Goal: Task Accomplishment & Management: Manage account settings

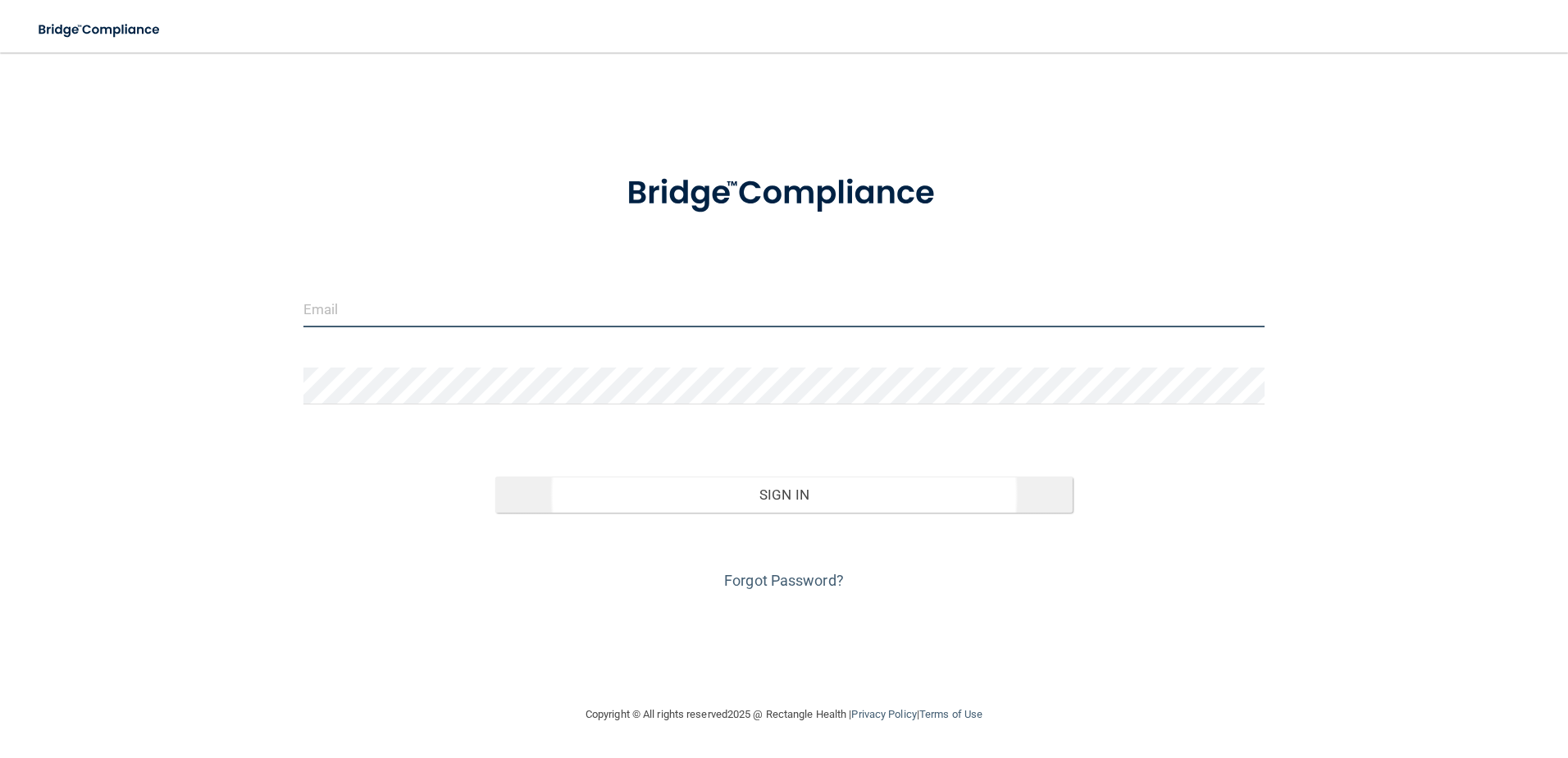
type input "[EMAIL_ADDRESS][DOMAIN_NAME]"
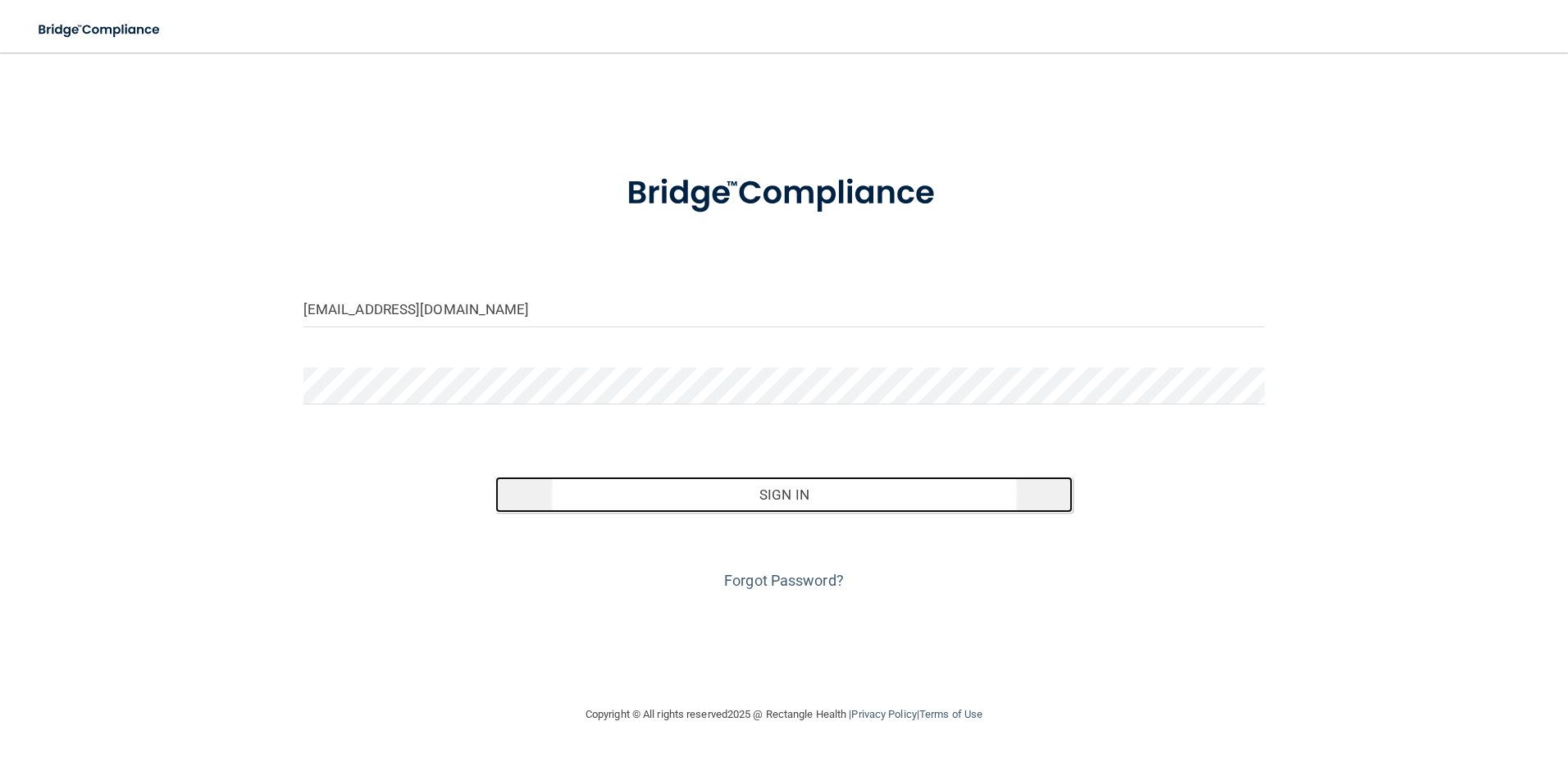
click at [783, 486] on button "Sign In" at bounding box center [784, 494] width 578 height 36
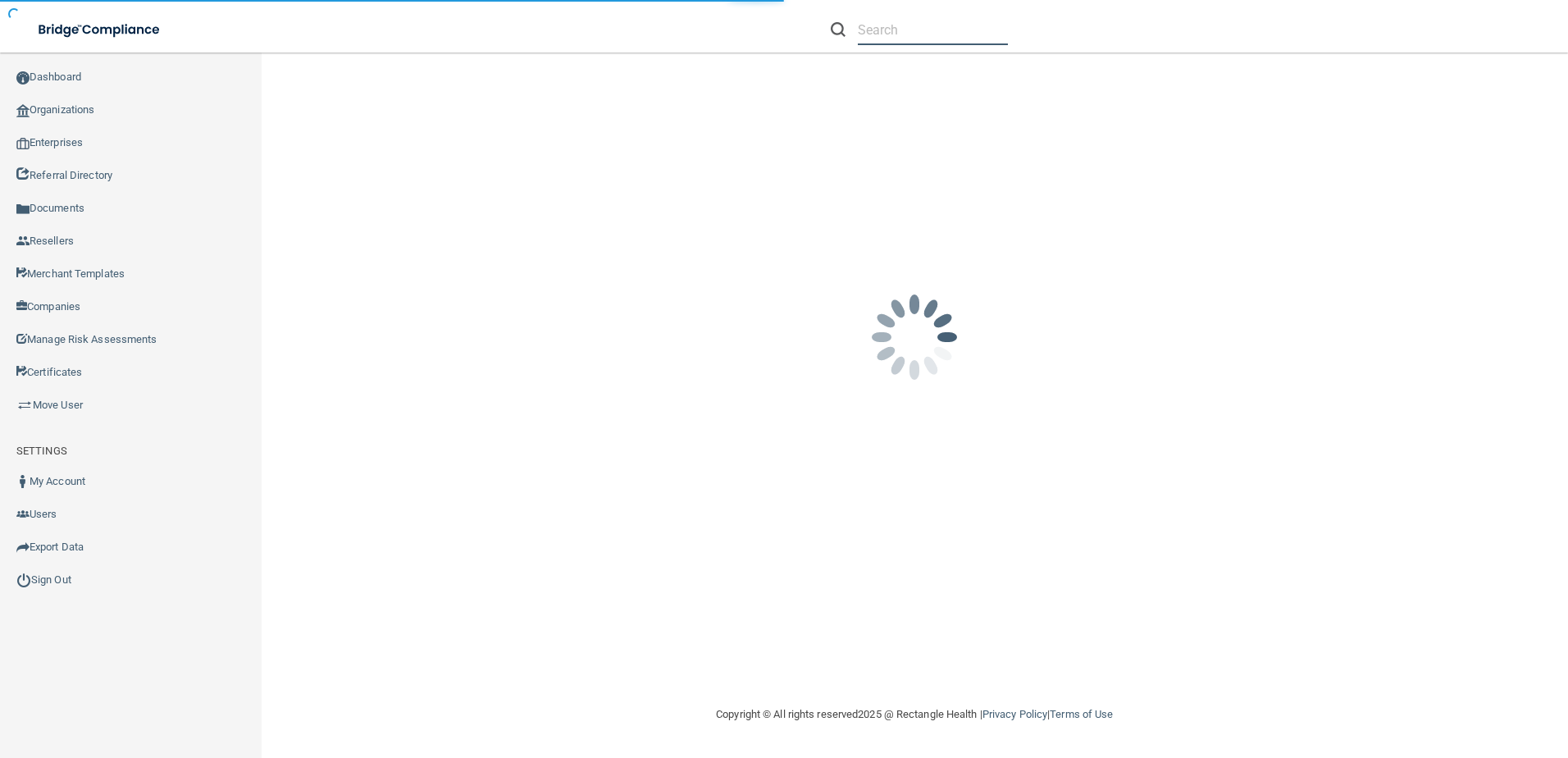
click at [873, 27] on input "text" at bounding box center [933, 30] width 150 height 31
paste input "Caribou Eyecare PA"
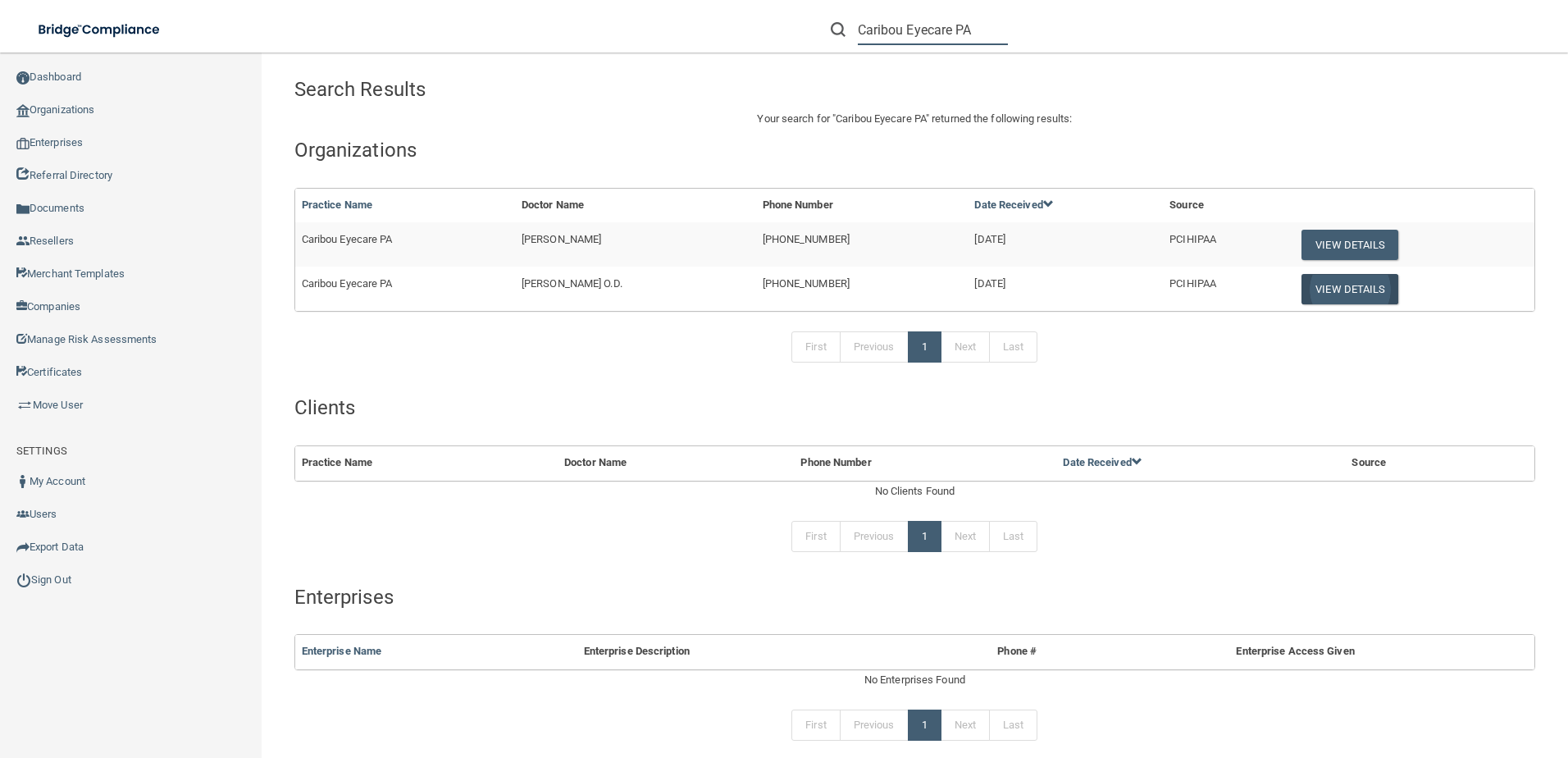
type input "Caribou Eyecare PA"
click at [1343, 297] on button "View Details" at bounding box center [1350, 290] width 97 height 31
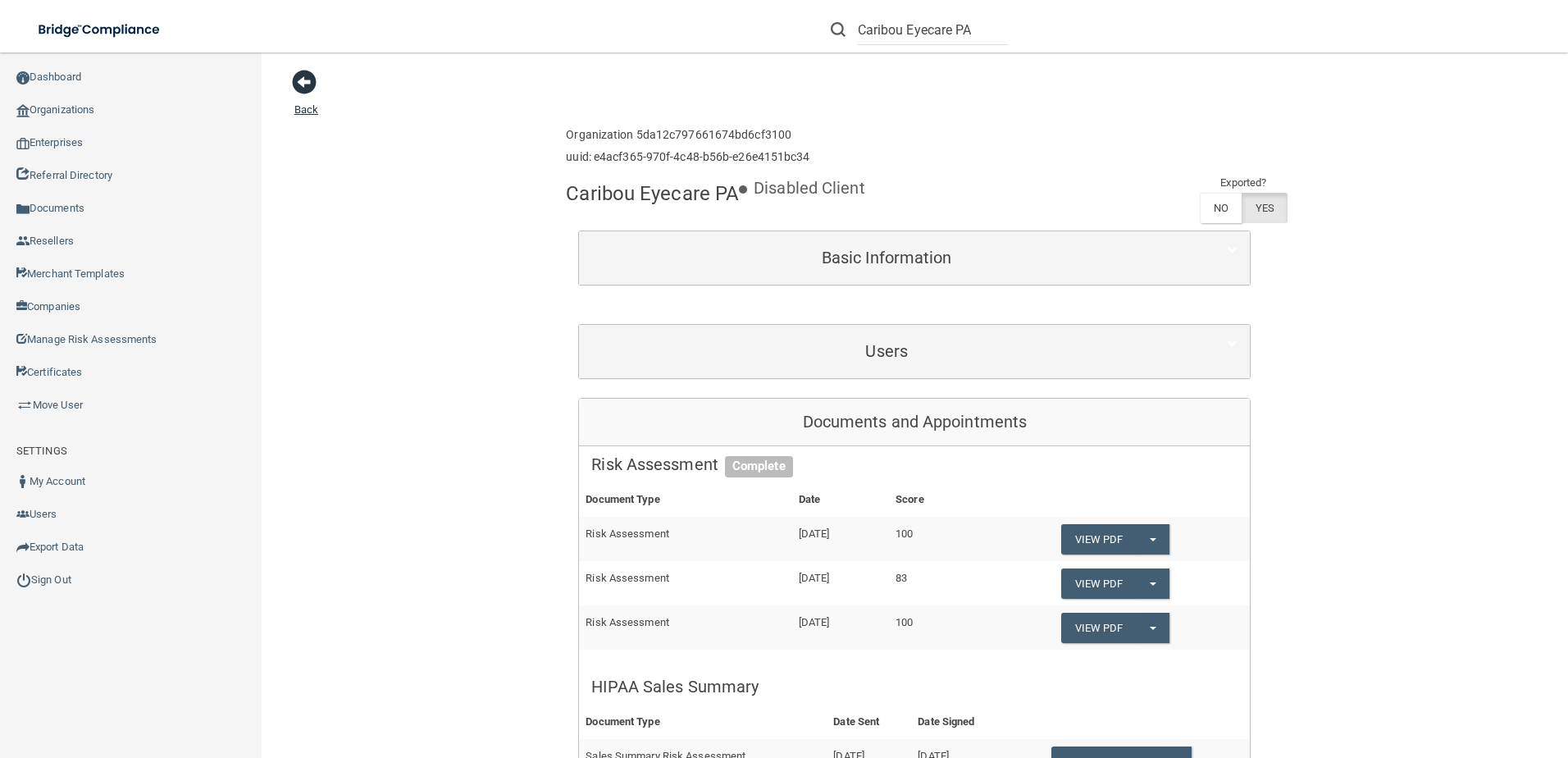
click at [312, 81] on span at bounding box center [304, 82] width 24 height 24
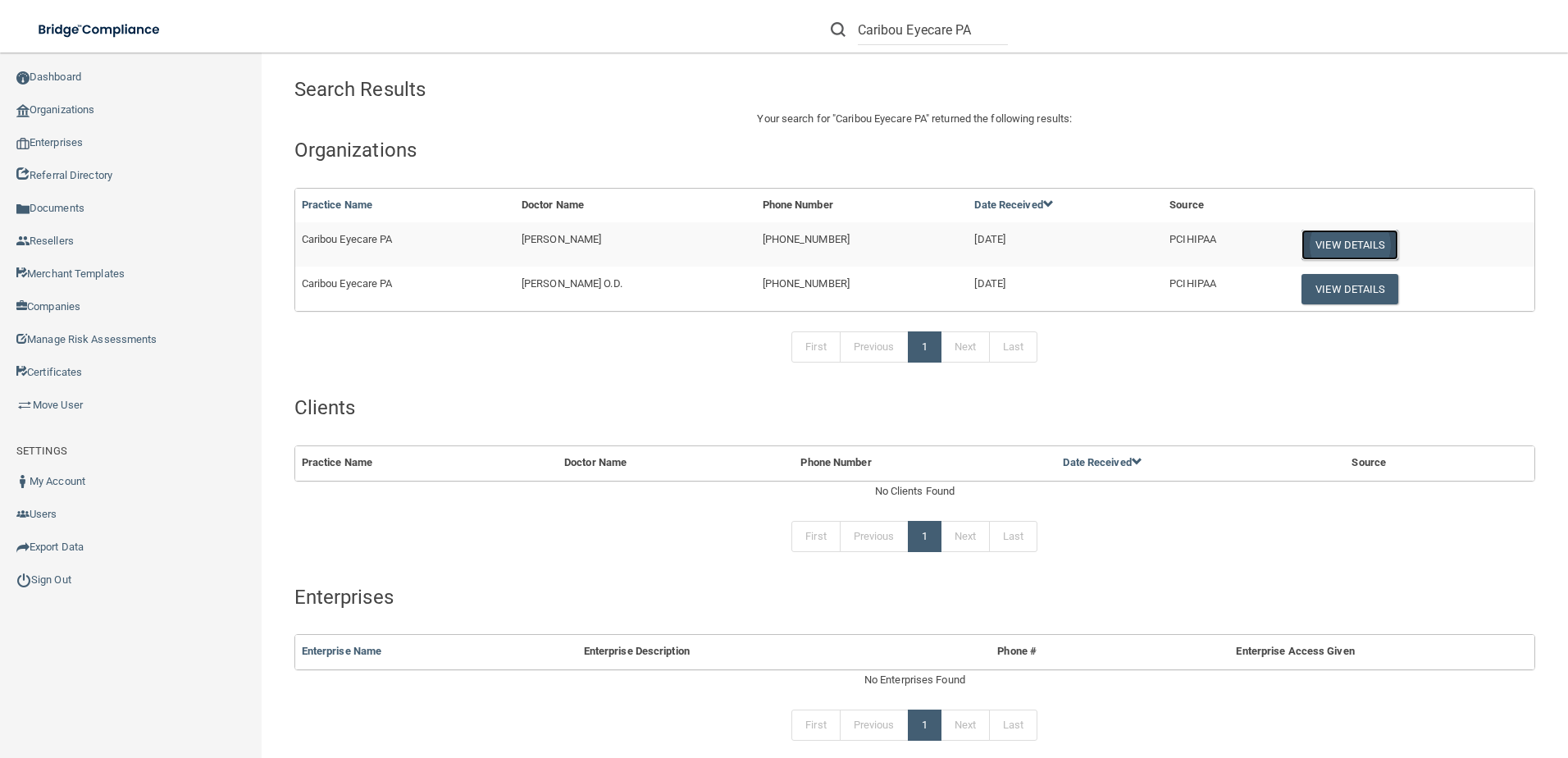
click at [1345, 247] on button "View Details" at bounding box center [1350, 245] width 97 height 31
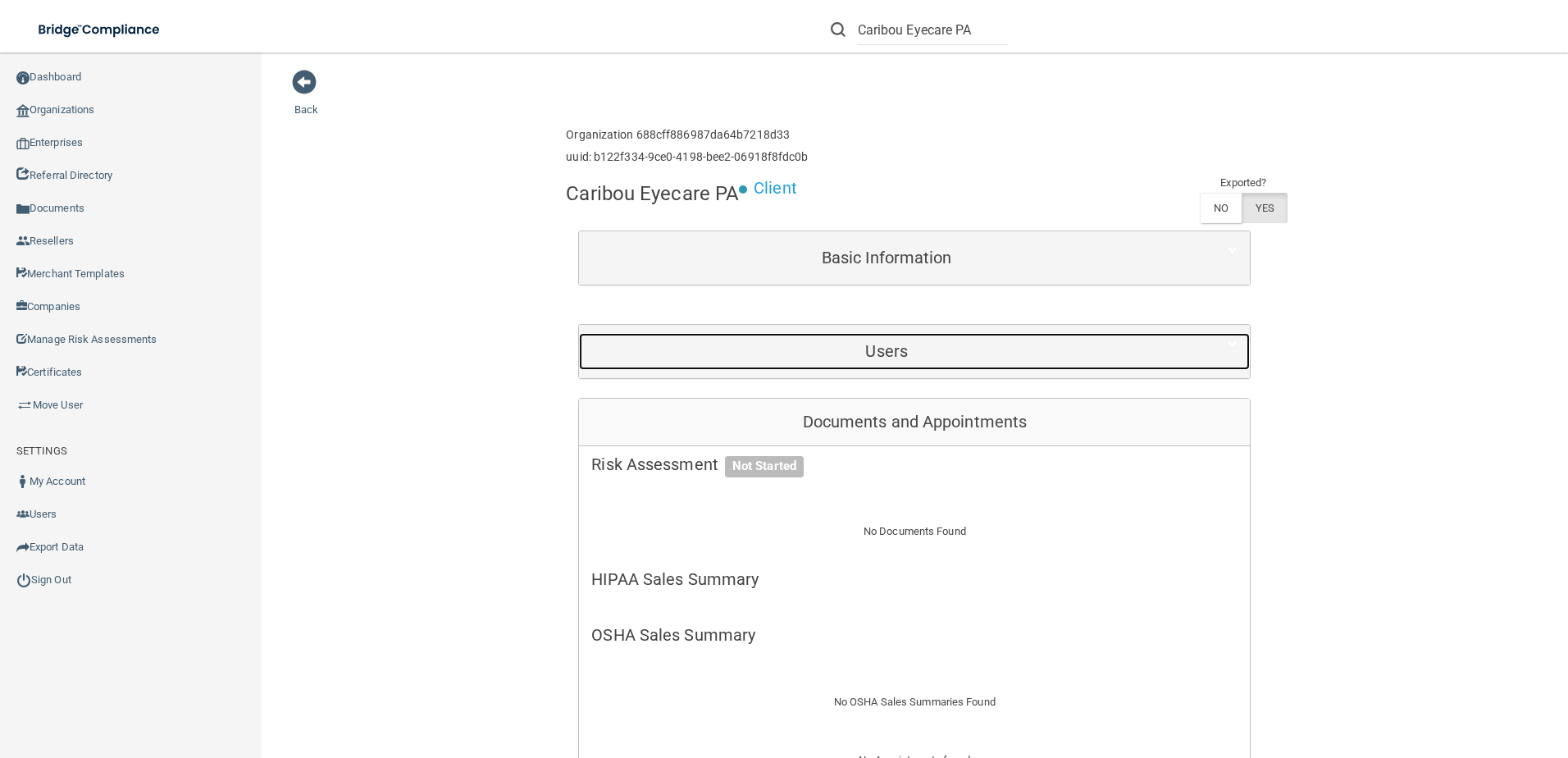
click at [854, 350] on h5 "Users" at bounding box center [886, 351] width 590 height 18
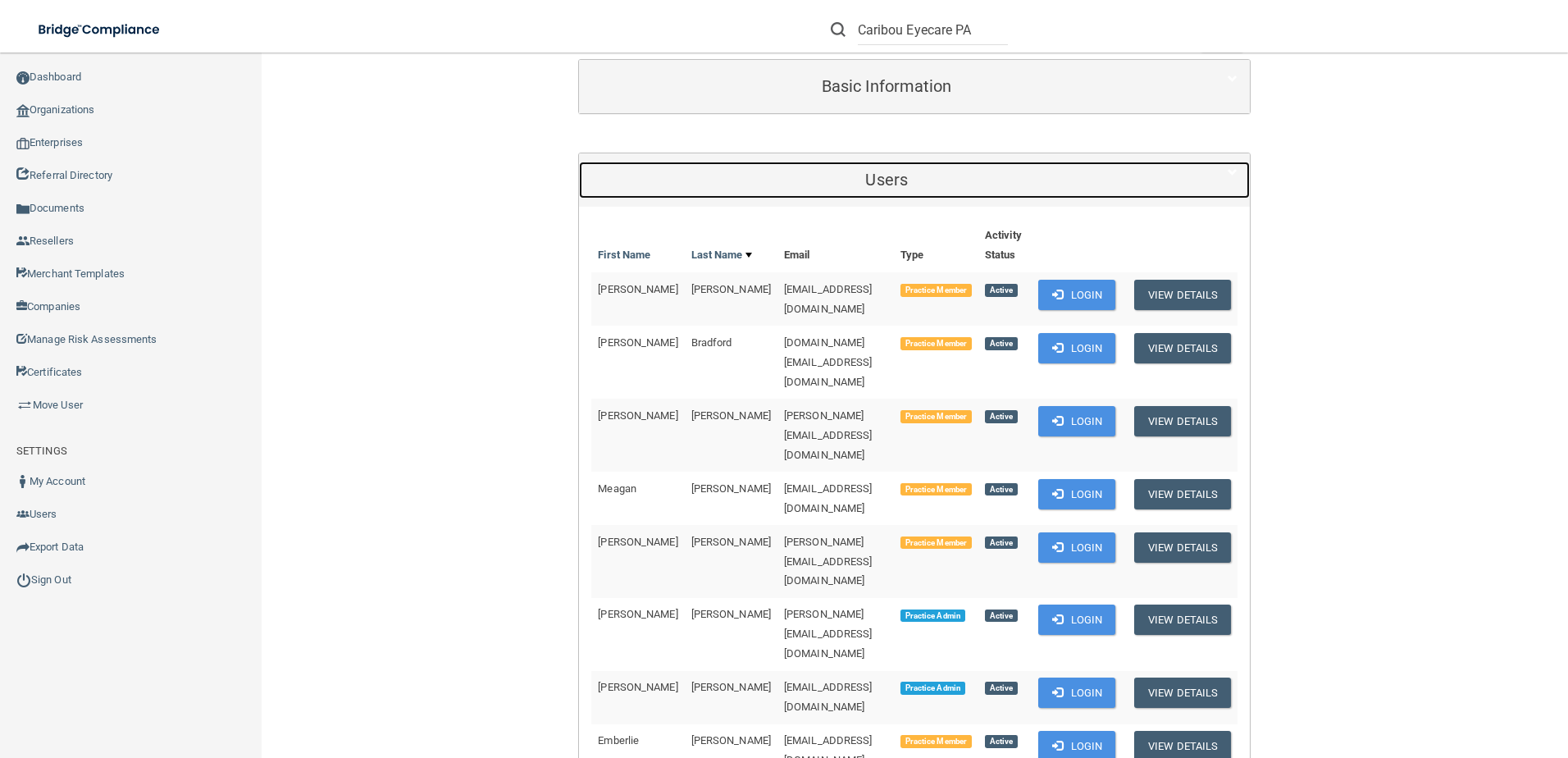
scroll to position [410, 0]
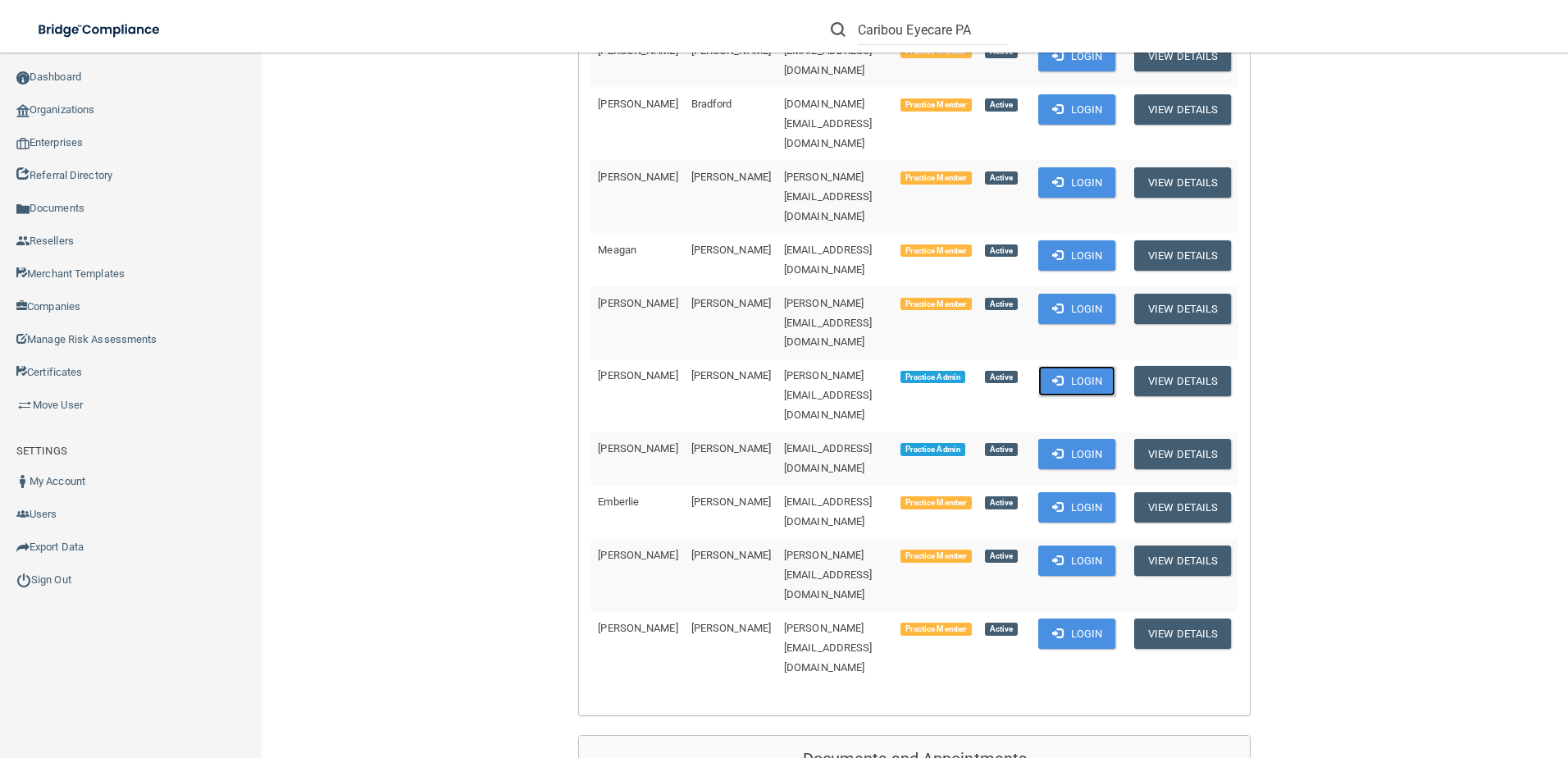
click at [1092, 366] on button "Login" at bounding box center [1077, 381] width 78 height 31
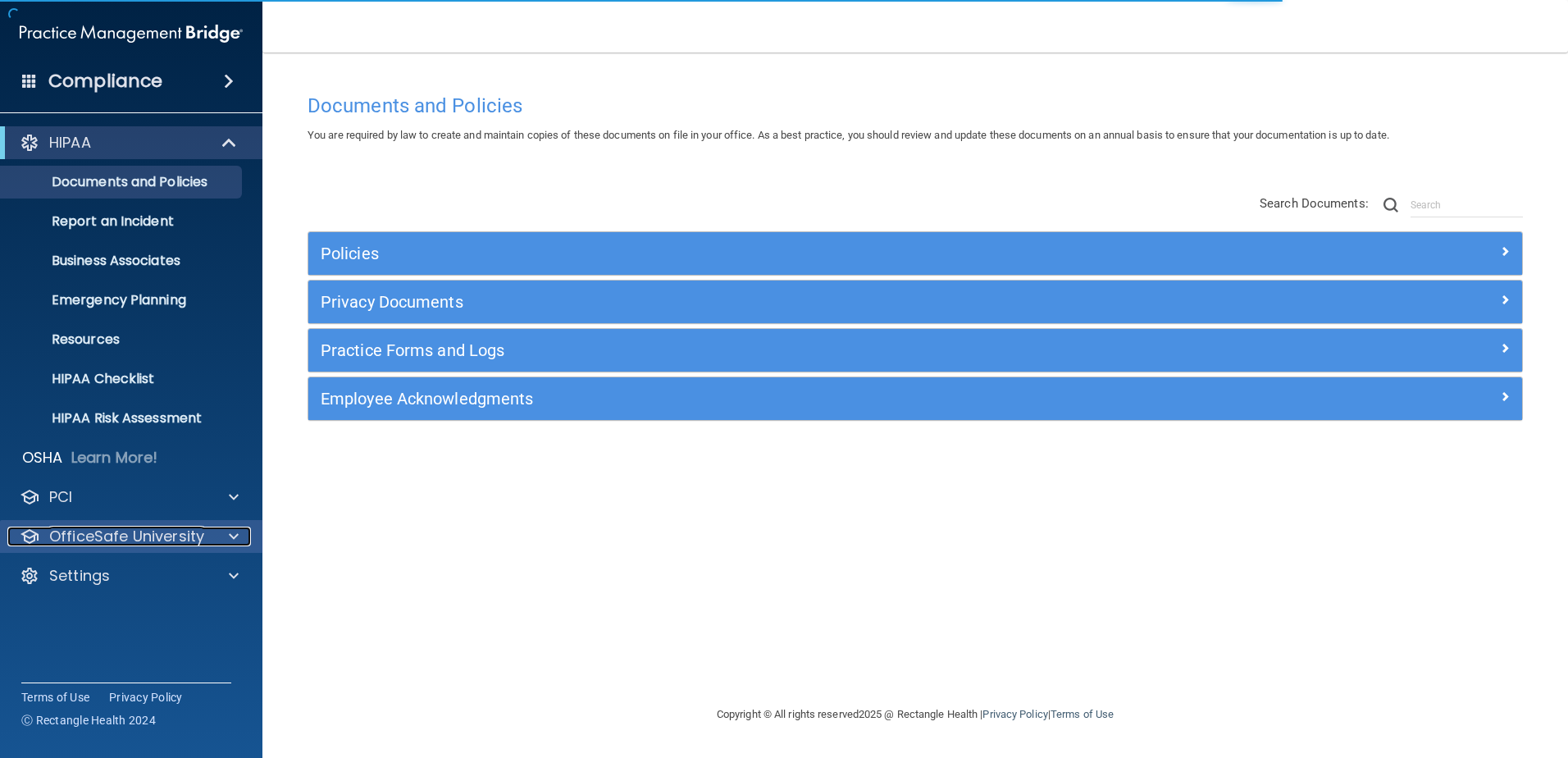
click at [147, 539] on p "OfficeSafe University" at bounding box center [126, 537] width 155 height 20
click at [140, 542] on p "OfficeSafe University" at bounding box center [126, 537] width 155 height 20
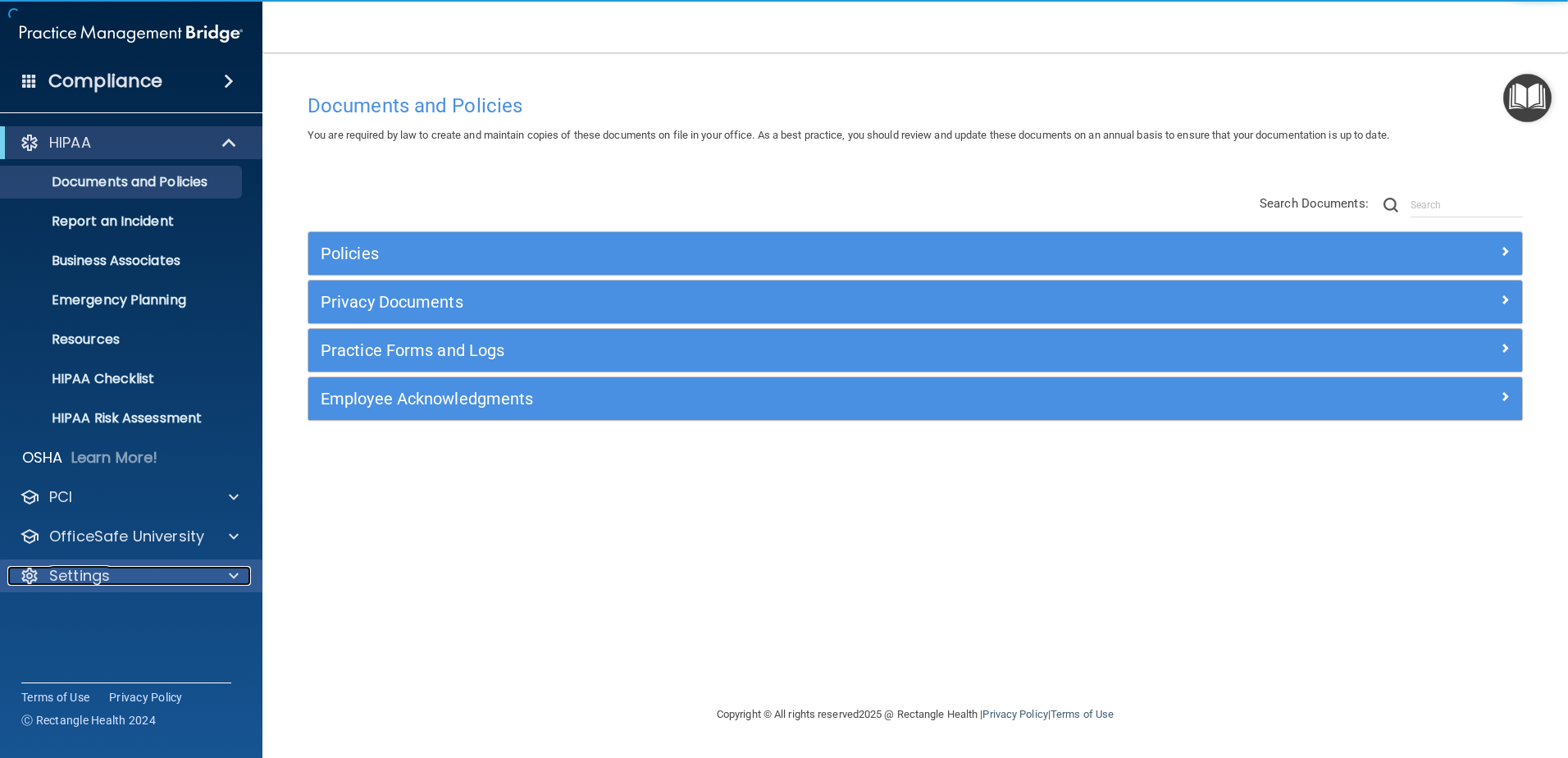
click at [145, 569] on div "Settings" at bounding box center [109, 576] width 204 height 20
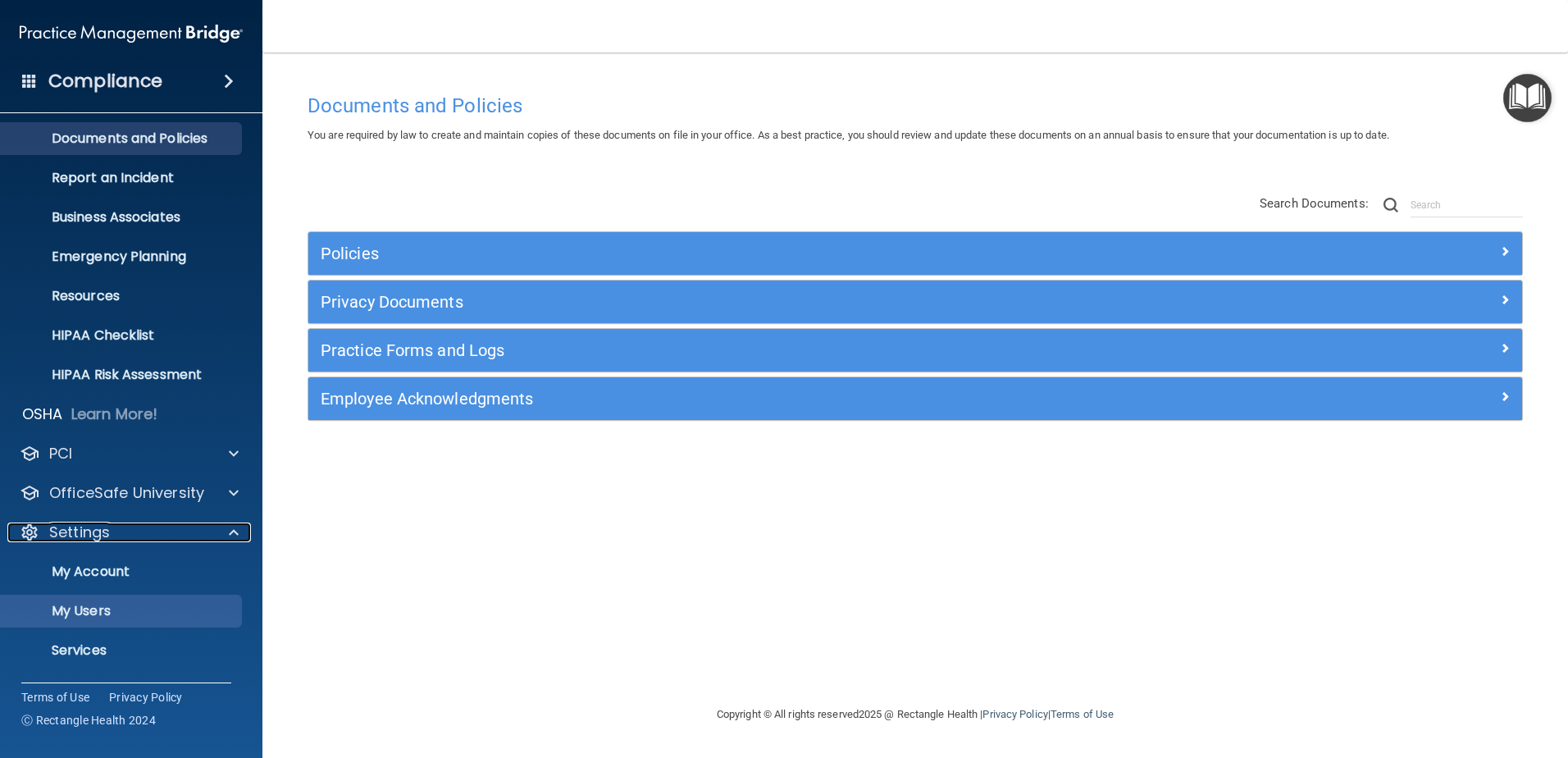
scroll to position [81, 0]
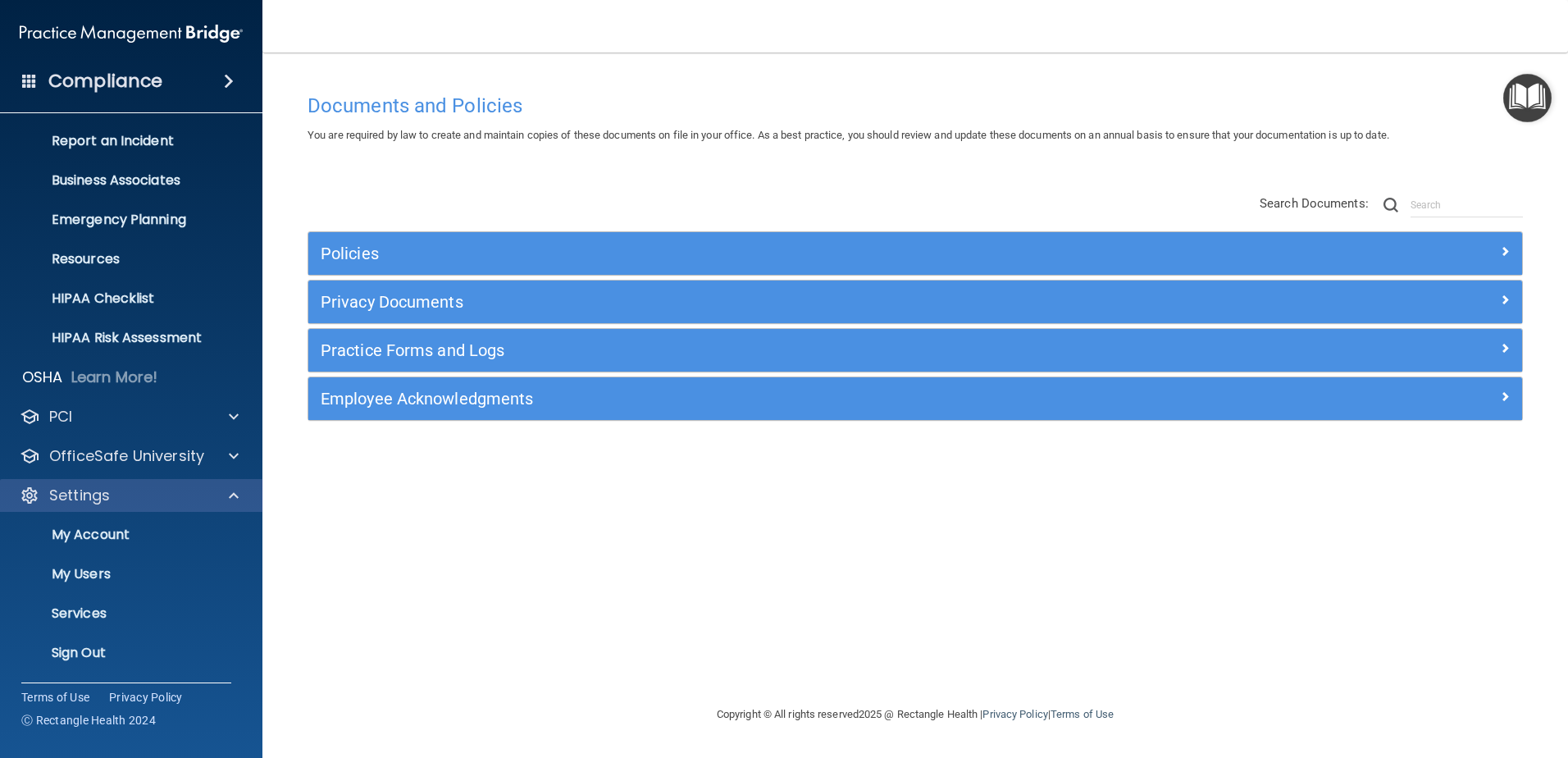
click at [151, 507] on div "Settings" at bounding box center [131, 495] width 263 height 33
click at [151, 505] on div "Settings" at bounding box center [131, 495] width 263 height 33
click at [135, 577] on p "My Users" at bounding box center [122, 574] width 224 height 16
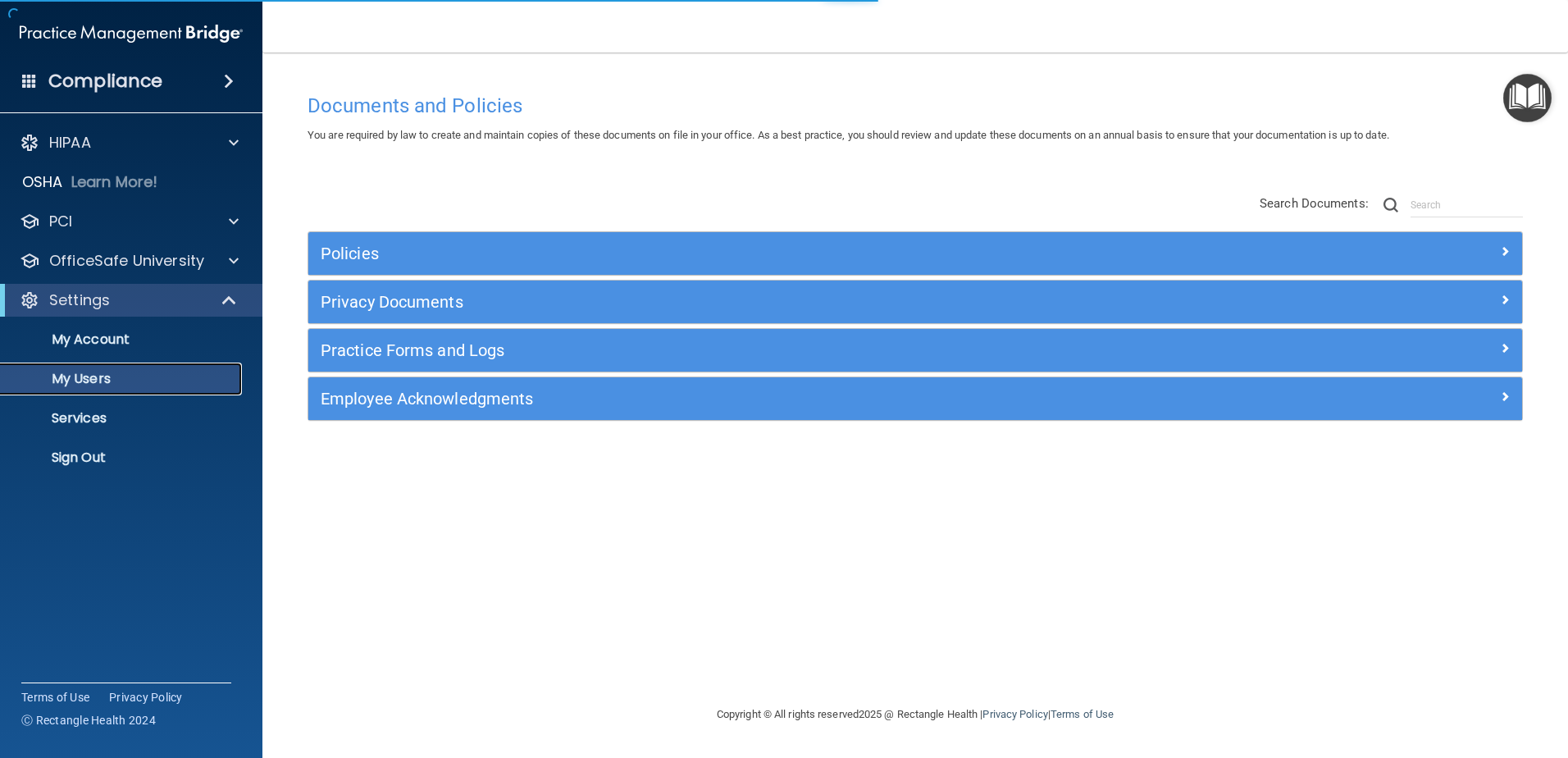
select select "20"
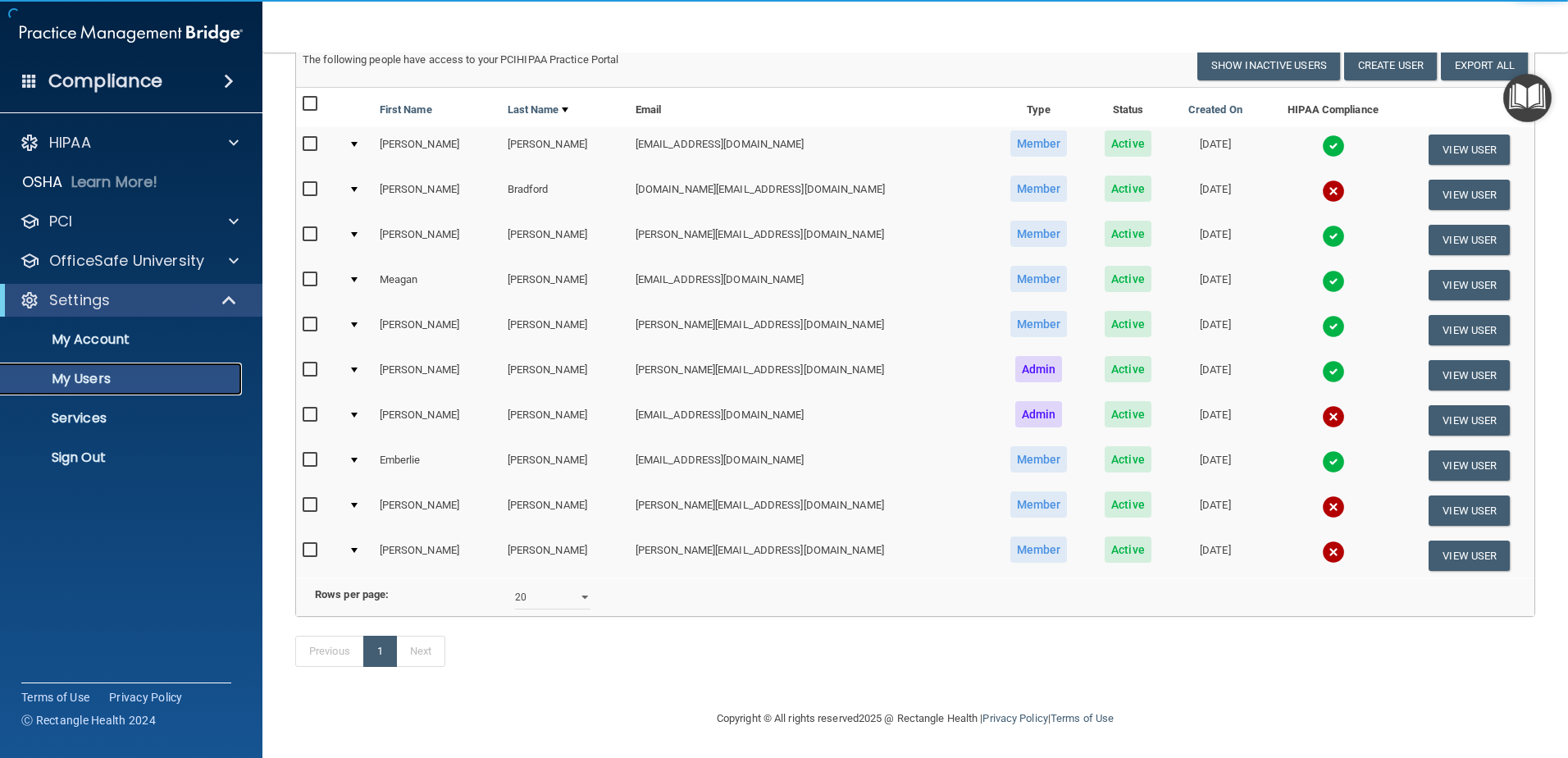
scroll to position [66, 0]
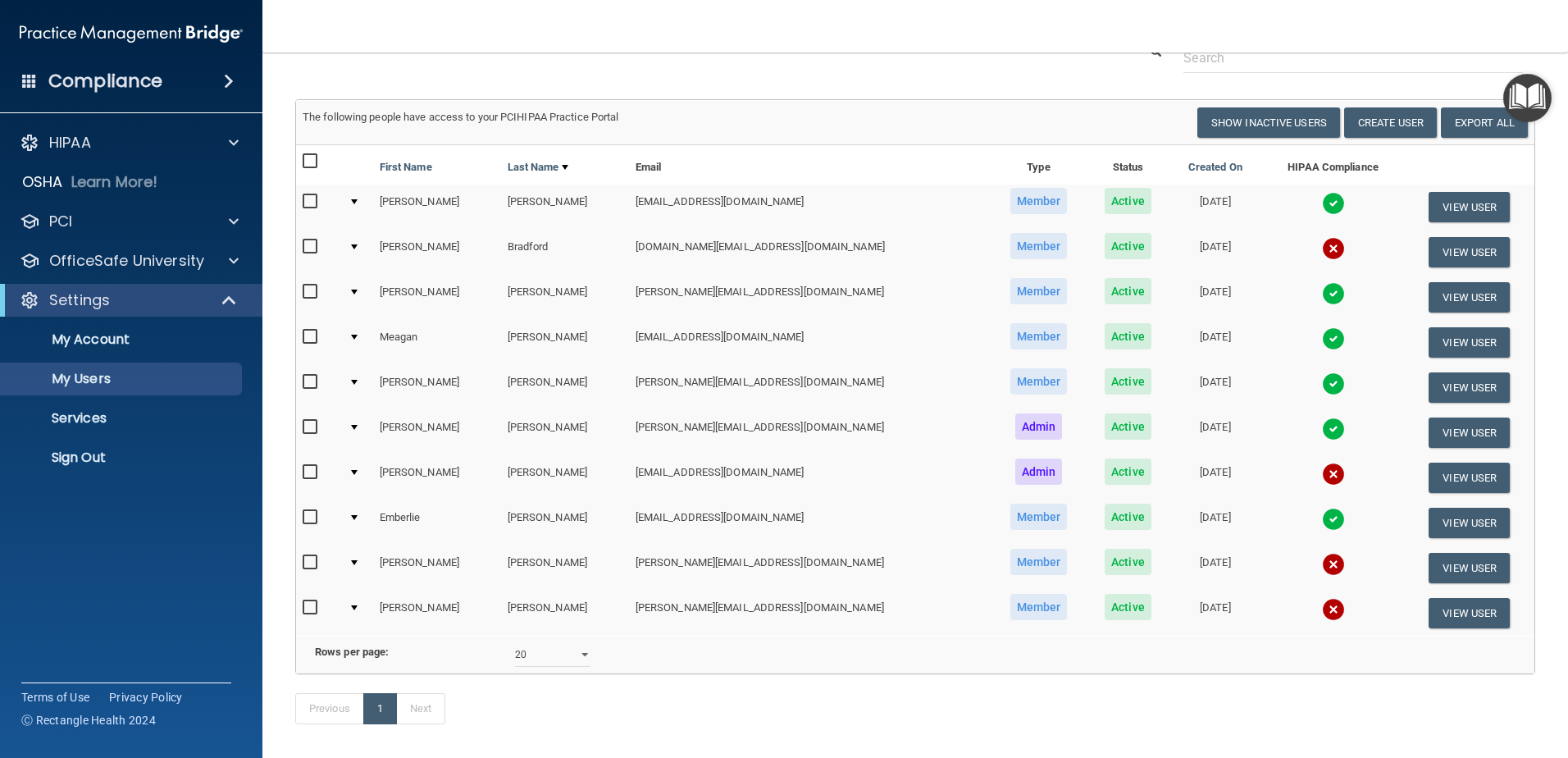
click at [311, 248] on input "checkbox" at bounding box center [311, 246] width 19 height 13
checkbox input "true"
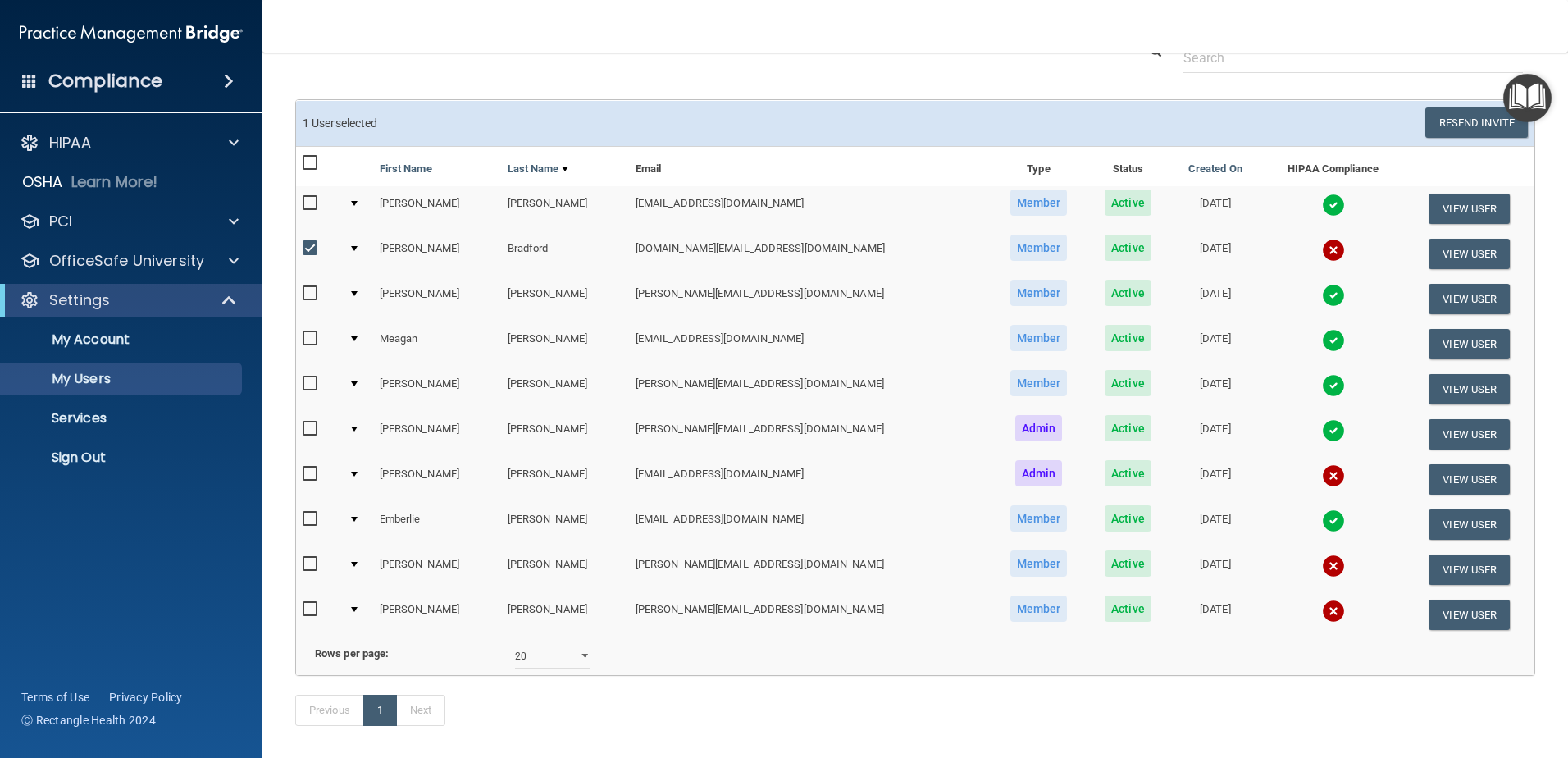
click at [311, 475] on input "checkbox" at bounding box center [311, 474] width 19 height 13
checkbox input "true"
click at [318, 564] on input "checkbox" at bounding box center [311, 564] width 19 height 13
checkbox input "true"
click at [308, 611] on input "checkbox" at bounding box center [311, 609] width 19 height 13
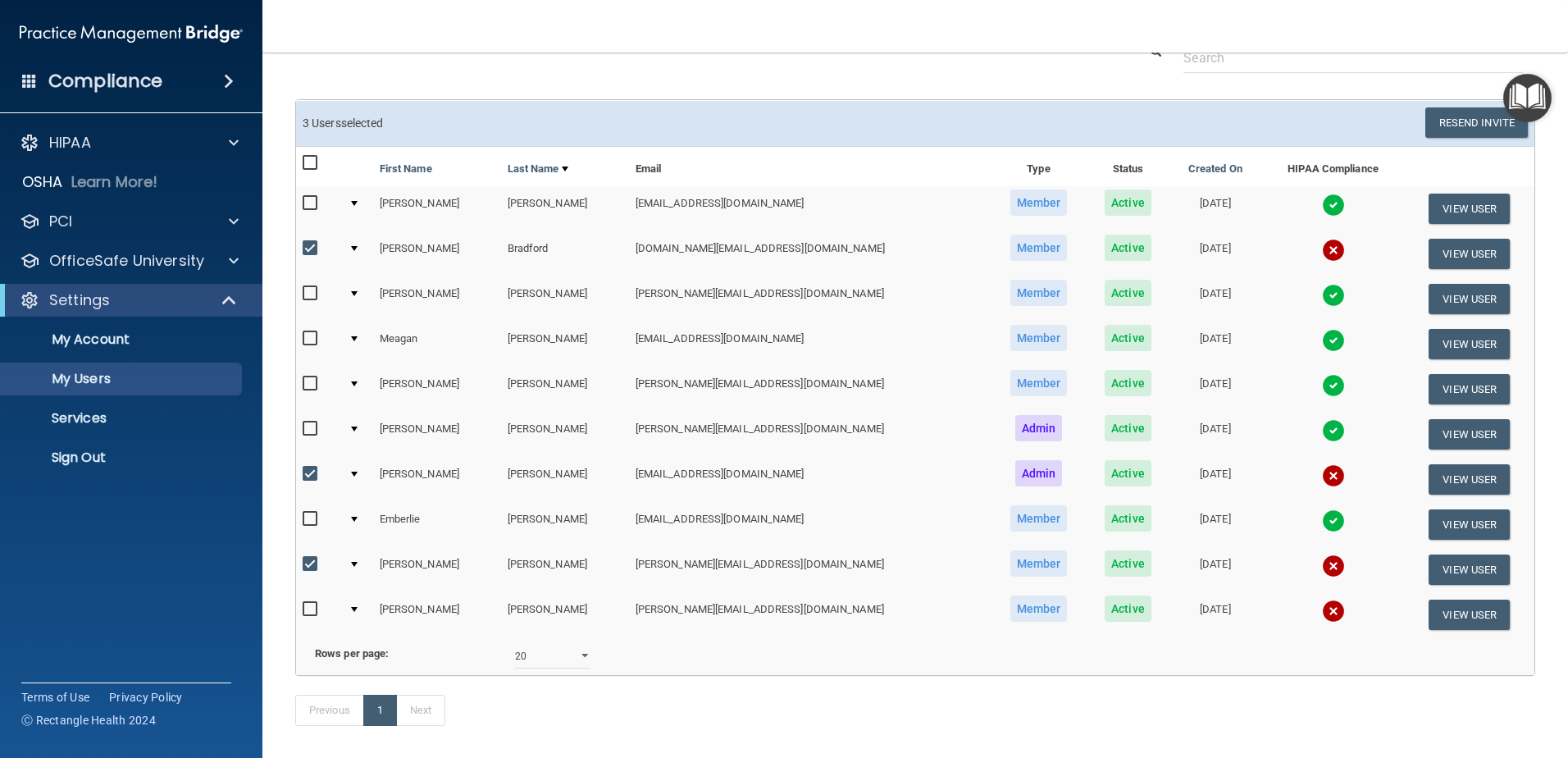
checkbox input "true"
click at [310, 249] on input "checkbox" at bounding box center [311, 248] width 19 height 13
checkbox input "false"
click at [310, 482] on label at bounding box center [312, 474] width 21 height 19
click at [310, 481] on input "checkbox" at bounding box center [311, 474] width 19 height 13
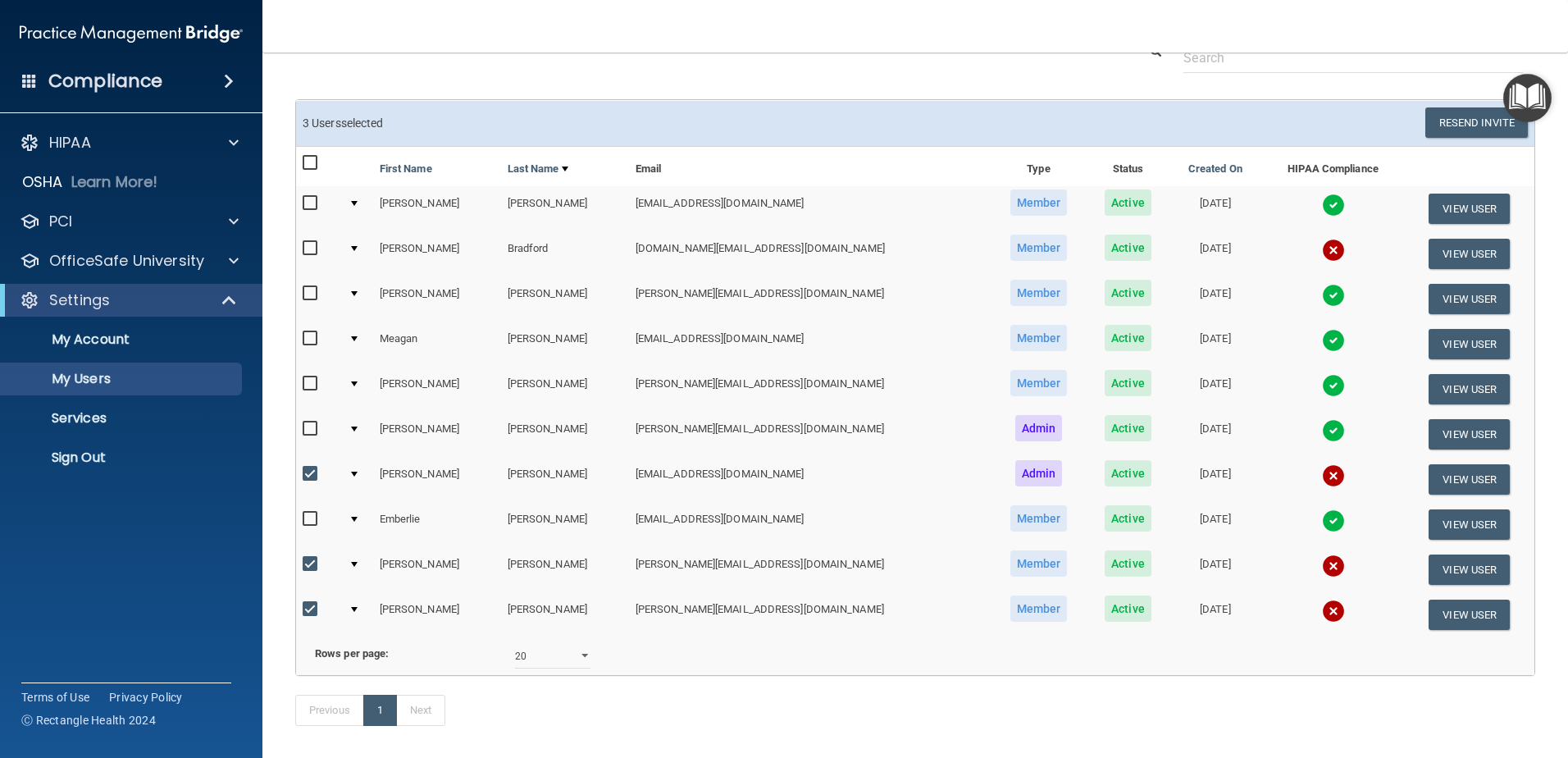
checkbox input "false"
click at [304, 566] on input "checkbox" at bounding box center [311, 564] width 19 height 13
checkbox input "false"
click at [307, 603] on input "checkbox" at bounding box center [311, 609] width 19 height 13
checkbox input "false"
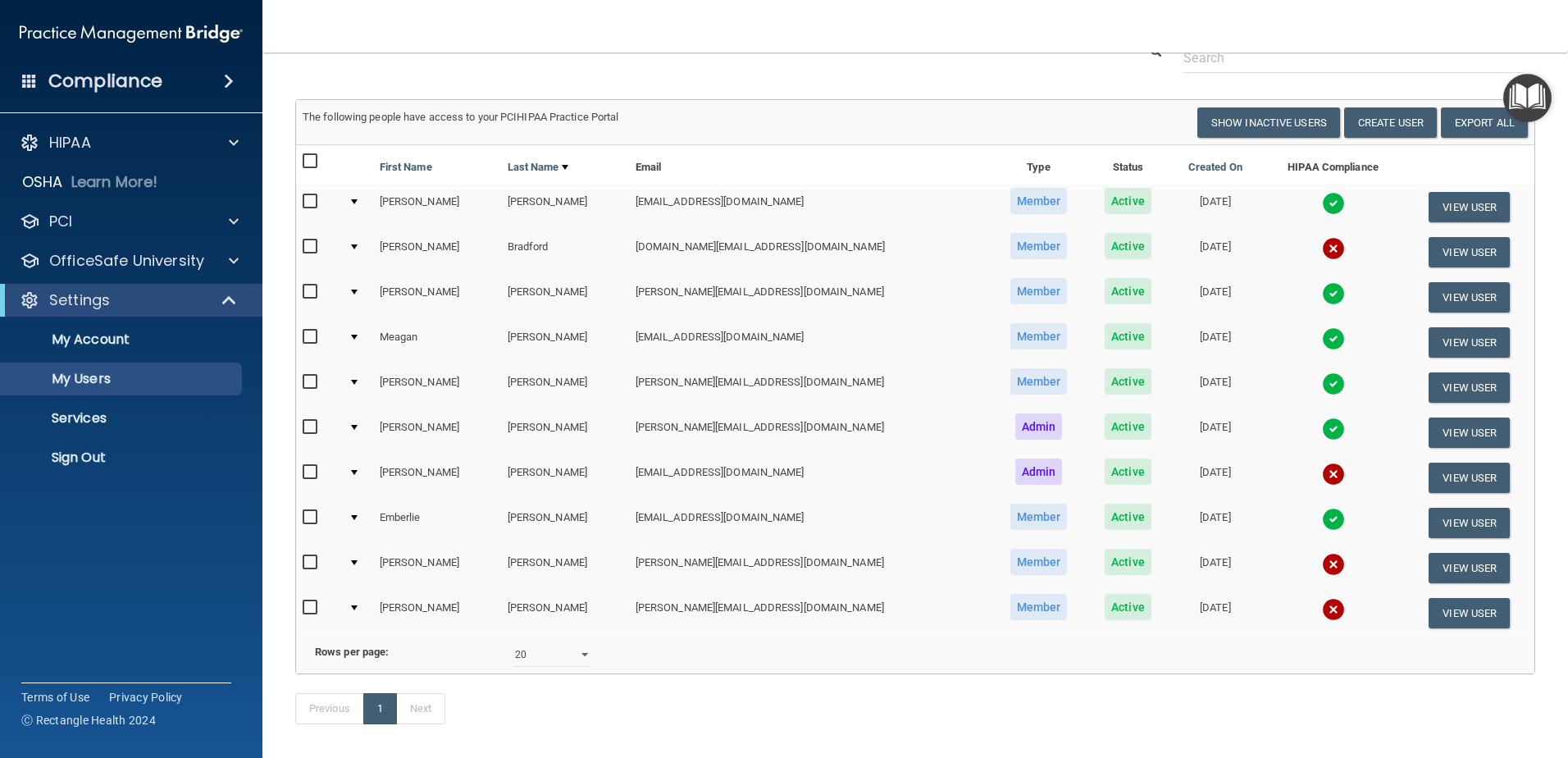
click at [1322, 569] on img at bounding box center [1333, 564] width 23 height 23
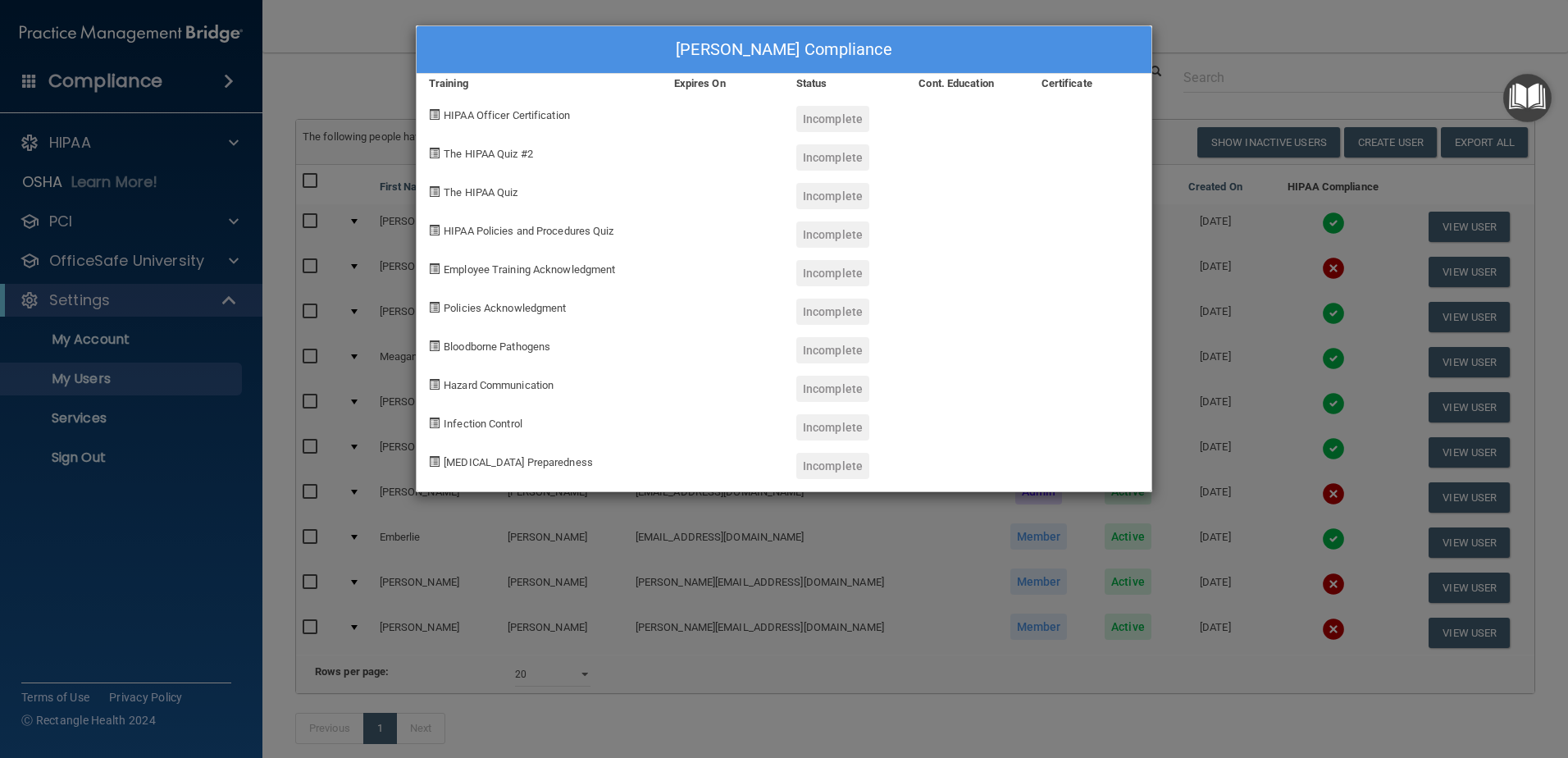
click at [1260, 54] on div "Katherine Nickerson's Compliance Training Expires On Status Cont. Education Cer…" at bounding box center [784, 379] width 1568 height 758
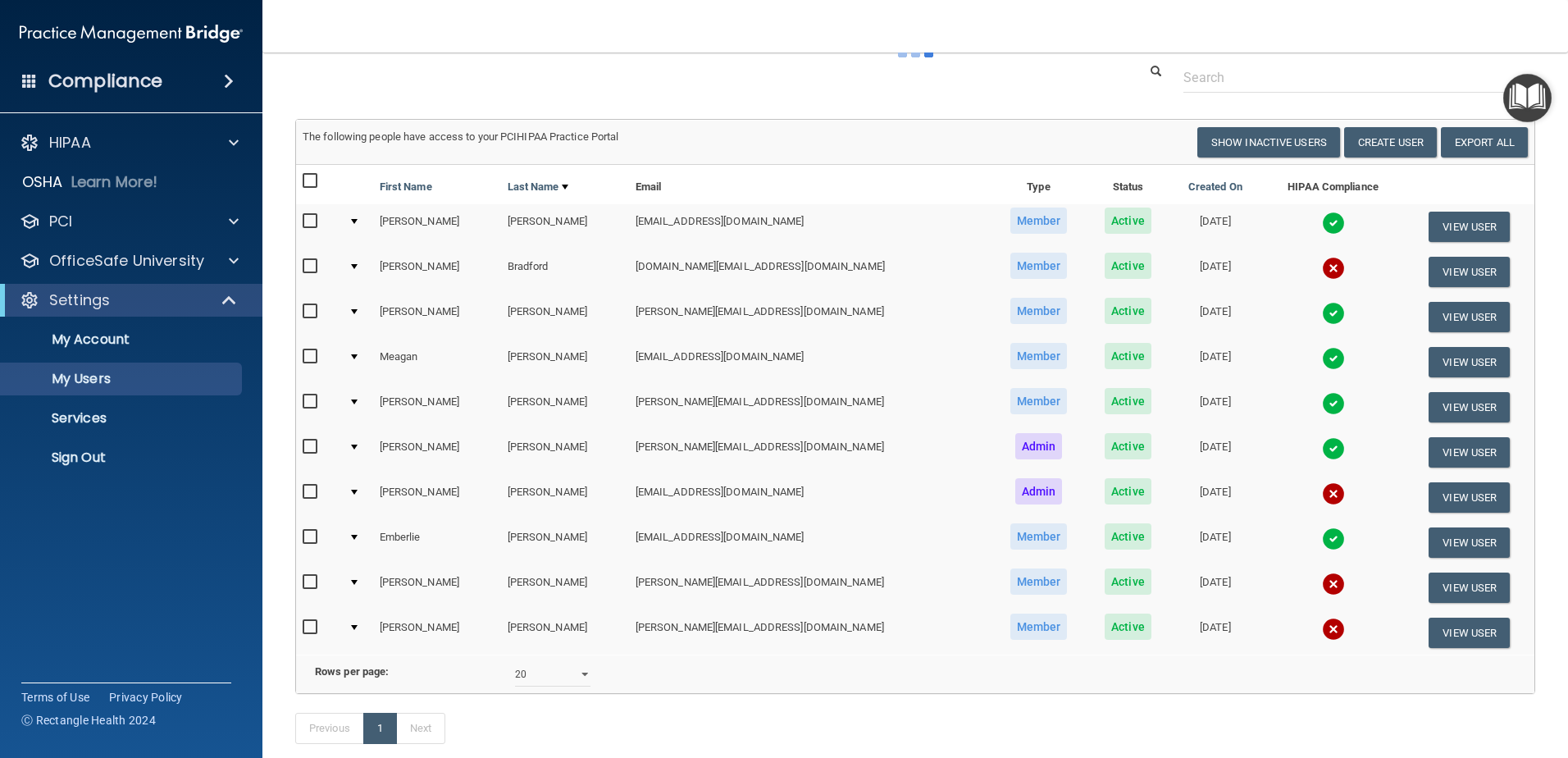
click at [1322, 271] on img at bounding box center [1333, 268] width 23 height 23
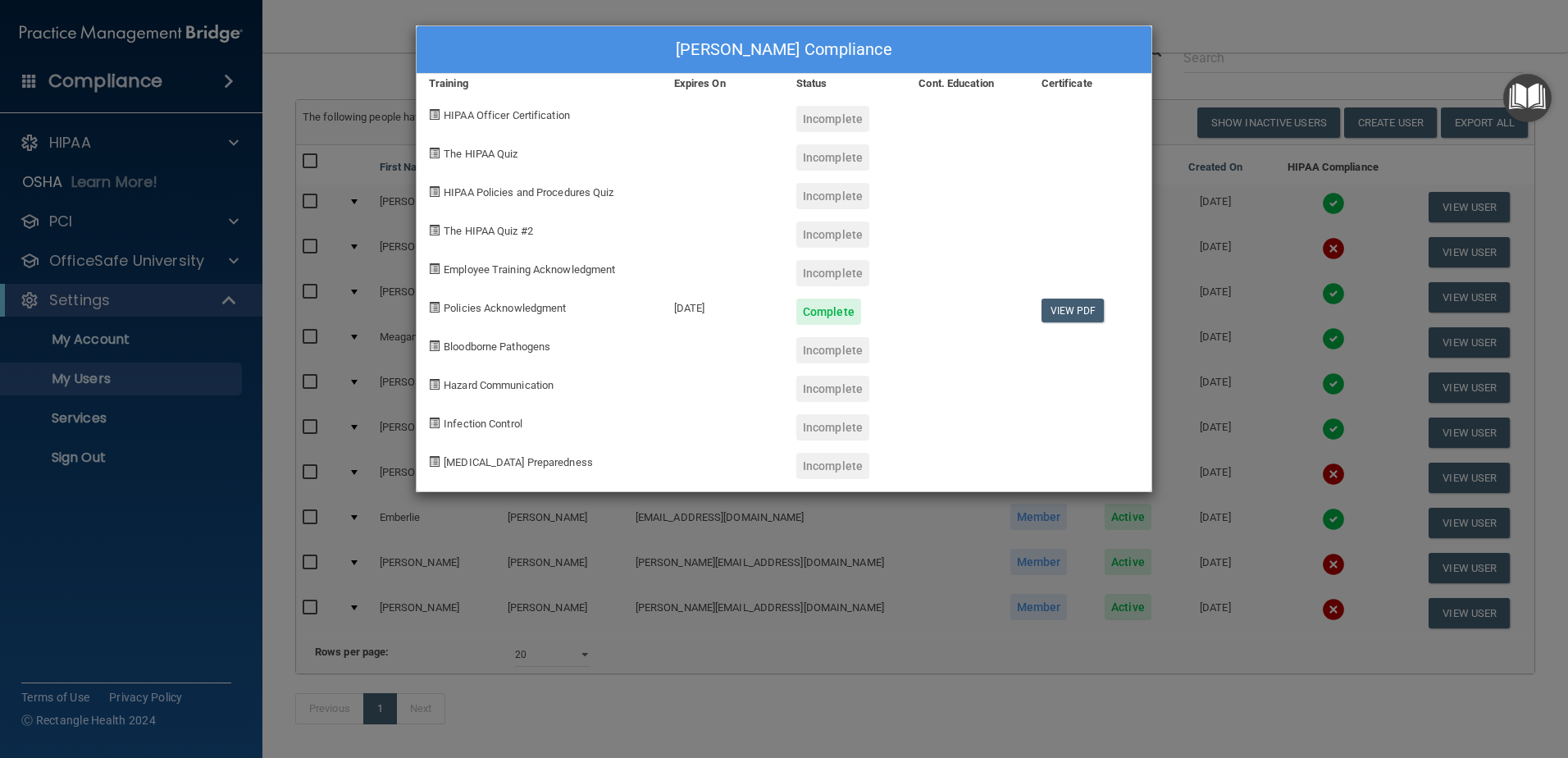
click at [1200, 214] on div "Rachel Bradford's Compliance Training Expires On Status Cont. Education Certifi…" at bounding box center [784, 379] width 1568 height 758
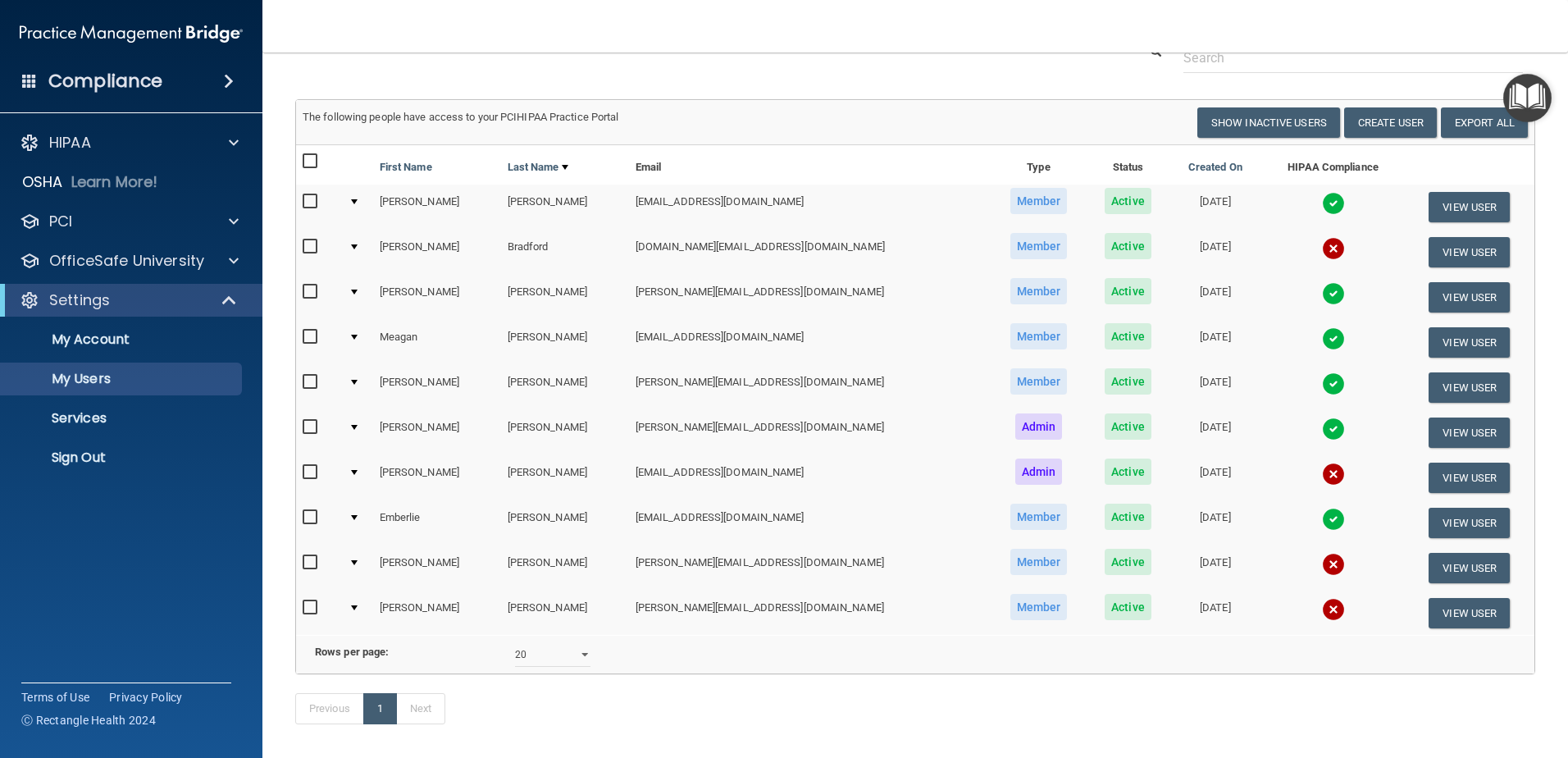
click at [1322, 472] on img at bounding box center [1333, 474] width 23 height 23
click at [1287, 472] on body "Compliance HIPAA Documents and Policies Report an Incident Business Associates …" at bounding box center [784, 379] width 1568 height 758
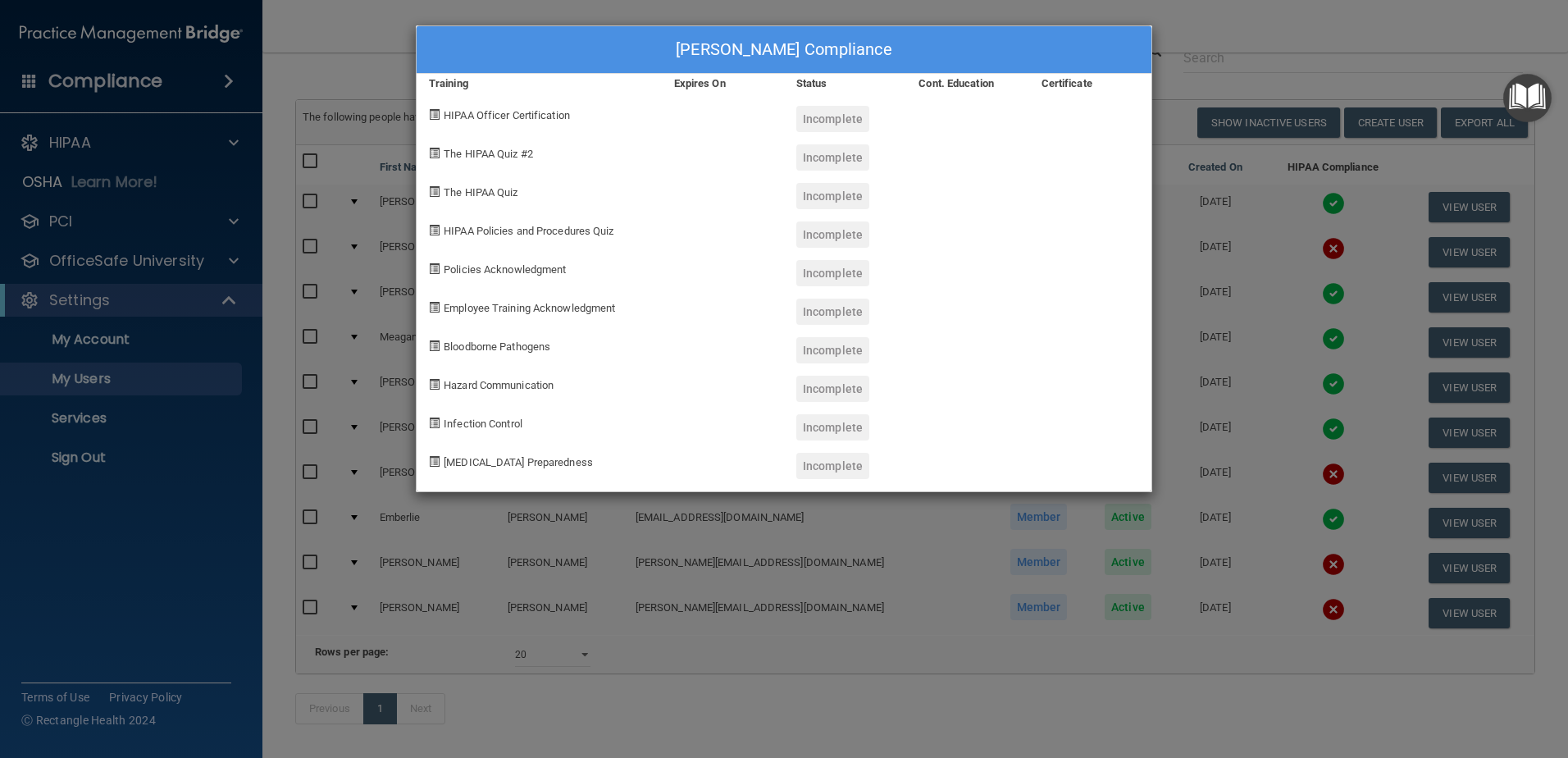
click at [1259, 449] on div "Daniel Jandreau's Compliance Training Expires On Status Cont. Education Certifi…" at bounding box center [784, 379] width 1568 height 758
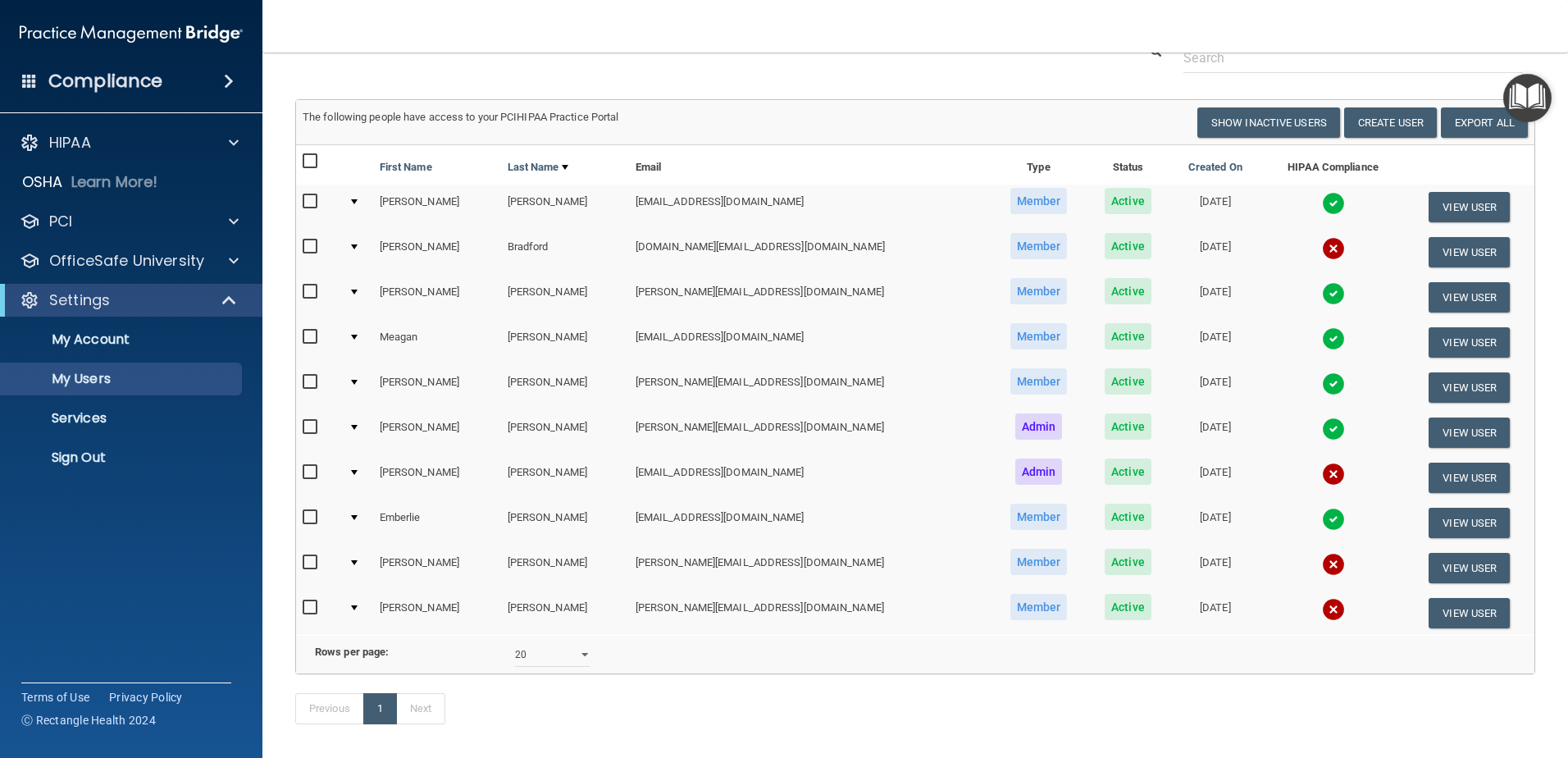
click at [1322, 607] on img at bounding box center [1333, 609] width 23 height 23
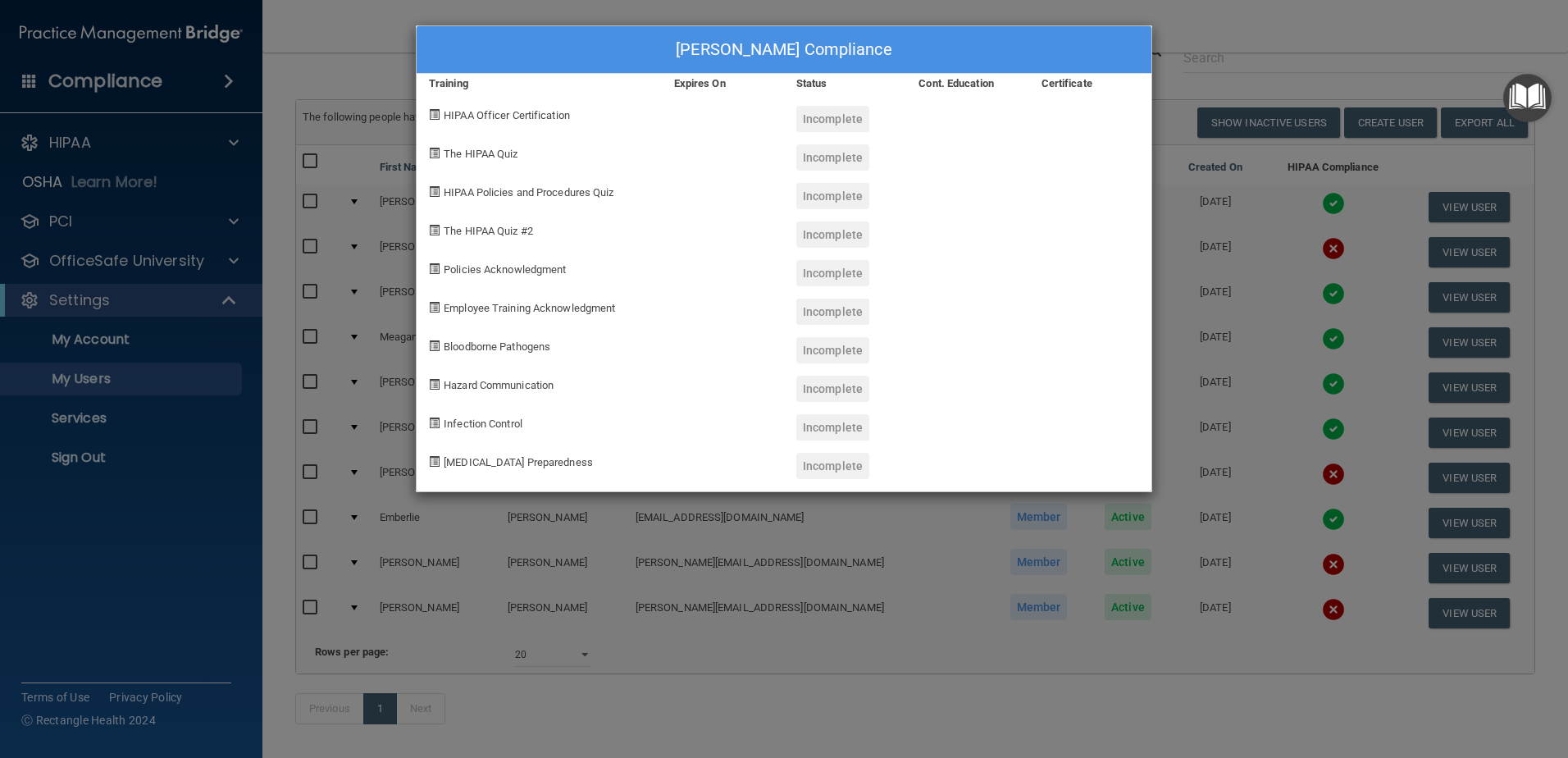
click at [1227, 439] on div "Tiffany Shaw's Compliance Training Expires On Status Cont. Education Certificat…" at bounding box center [784, 379] width 1568 height 758
